Goal: Task Accomplishment & Management: Complete application form

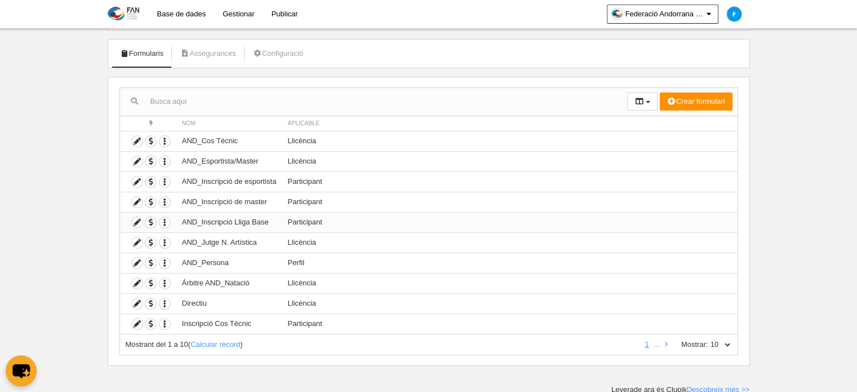
scroll to position [55, 0]
click at [135, 162] on icon at bounding box center [137, 162] width 11 height 11
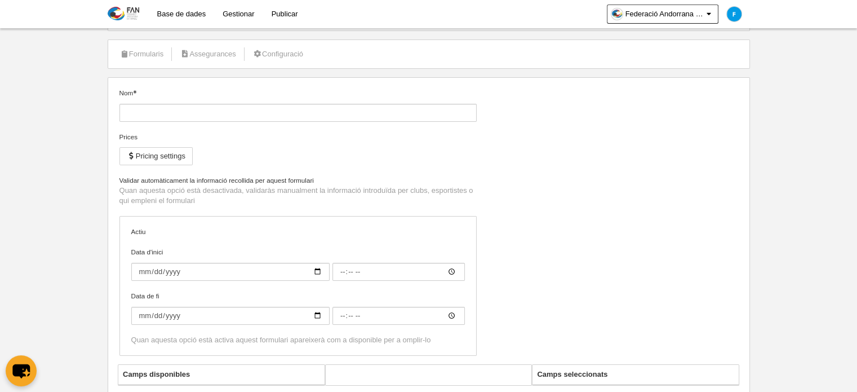
type input "AND_Esportista/Master"
checkbox input "true"
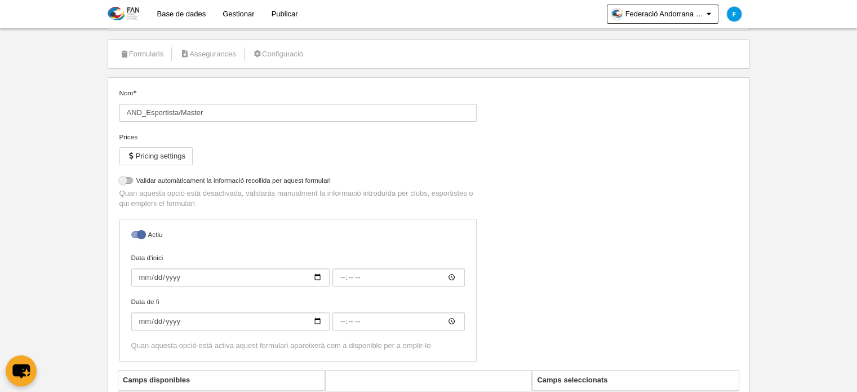
select select "selected"
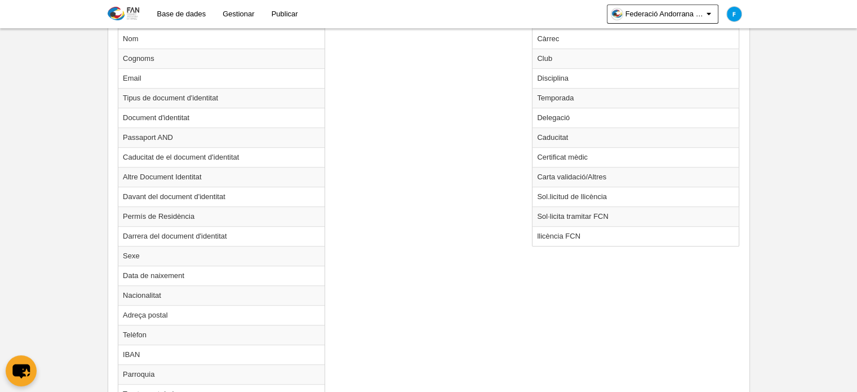
scroll to position [512, 0]
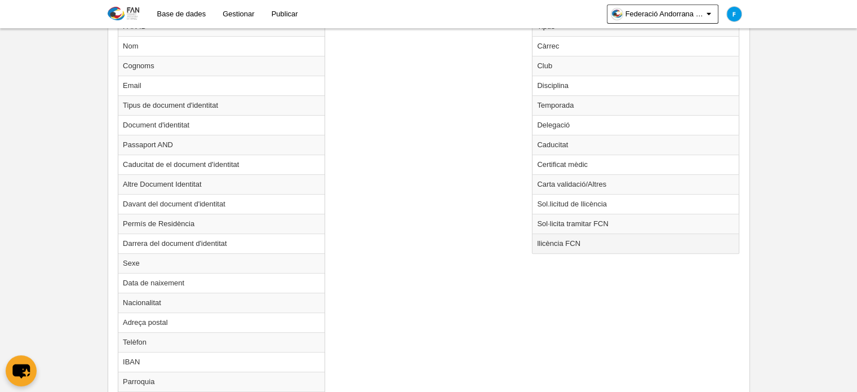
click at [587, 239] on td "llicència FCN" at bounding box center [636, 243] width 206 height 20
radio input "true"
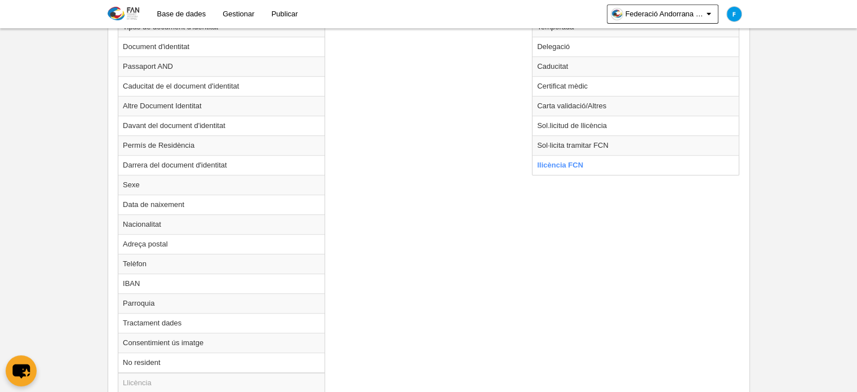
scroll to position [604, 0]
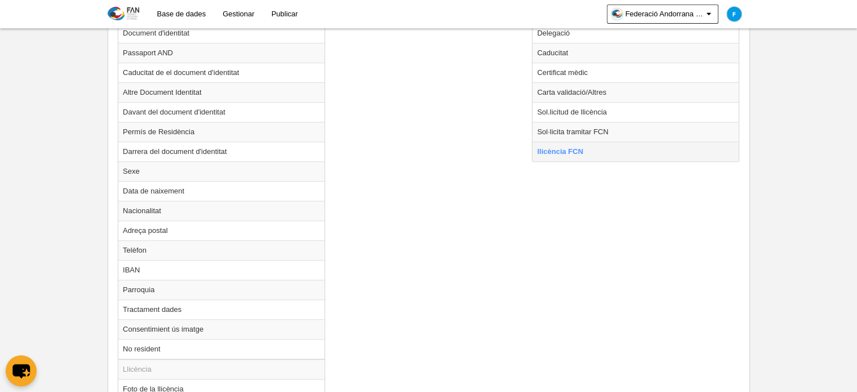
drag, startPoint x: 560, startPoint y: 151, endPoint x: 549, endPoint y: 150, distance: 10.8
click at [549, 150] on td "llicència FCN" at bounding box center [636, 151] width 206 height 20
click at [485, 176] on div "Camps disponibles Perfil Foto del perfil FAN ID Nom [GEOGRAPHIC_DATA] Email Tip…" at bounding box center [428, 195] width 627 height 661
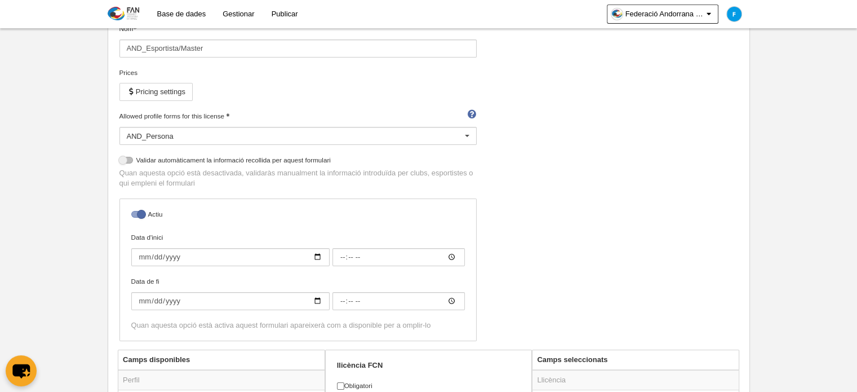
scroll to position [0, 0]
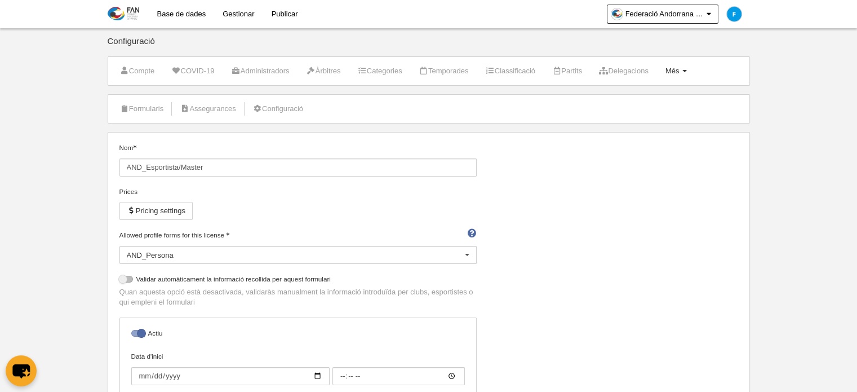
click at [693, 74] on link "Més Menú" at bounding box center [676, 71] width 34 height 17
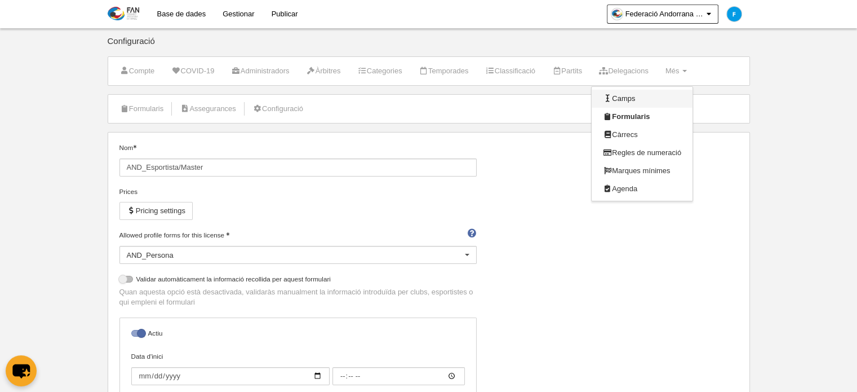
click at [644, 96] on link "Camps" at bounding box center [642, 99] width 101 height 18
